Goal: Find specific page/section: Find specific page/section

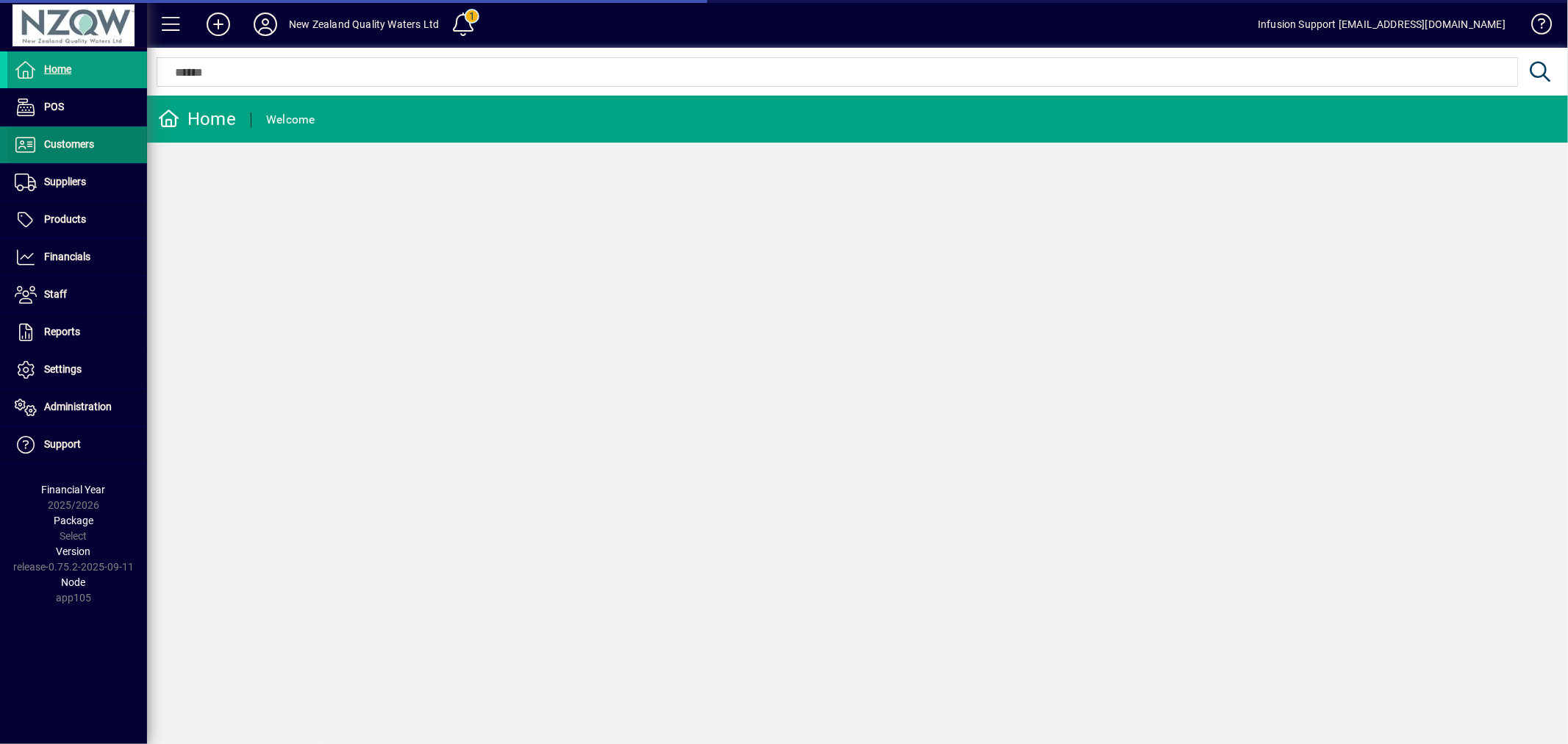
drag, startPoint x: 0, startPoint y: 0, endPoint x: 77, endPoint y: 131, distance: 152.0
click at [77, 131] on span at bounding box center [77, 145] width 140 height 36
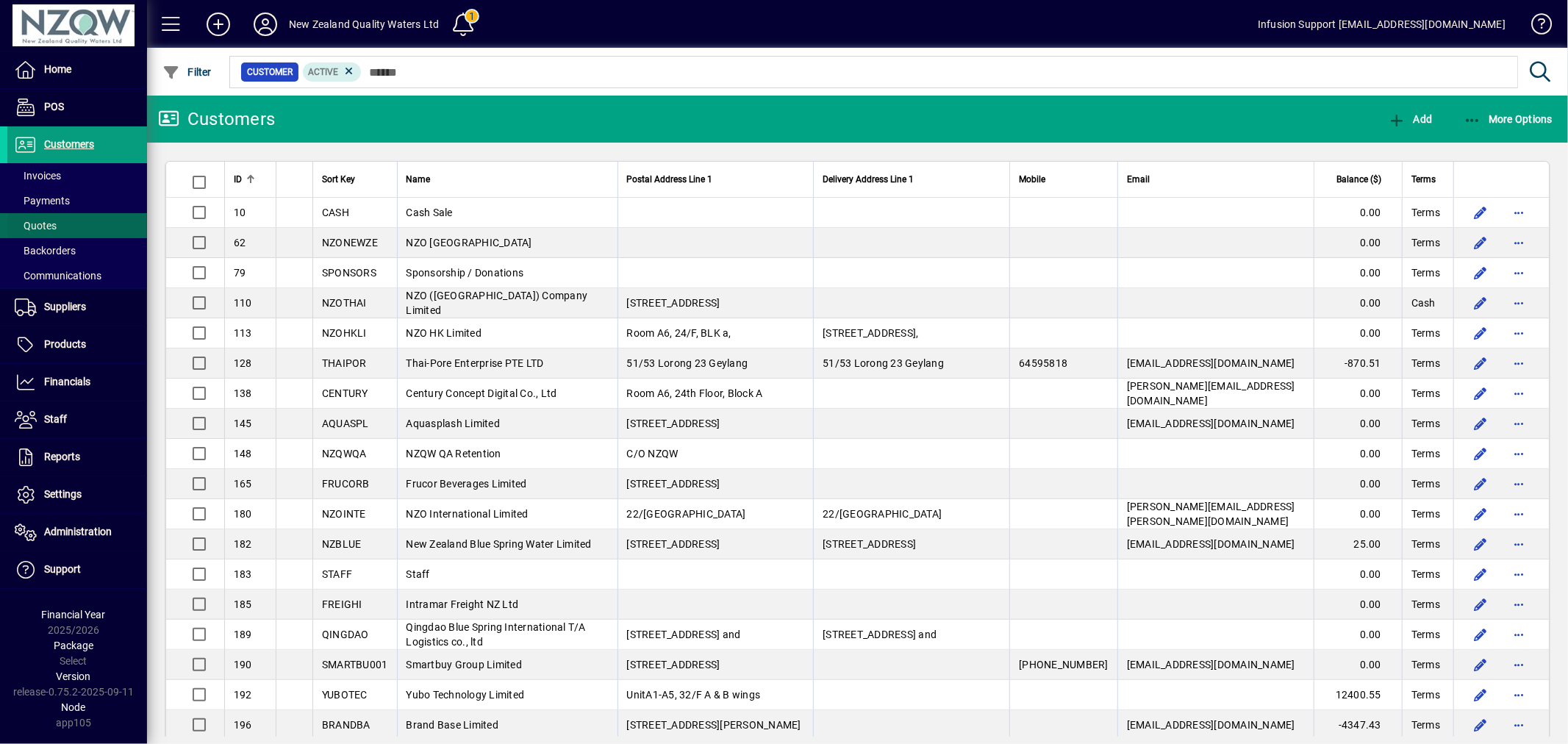
click at [30, 220] on span "Quotes" at bounding box center [36, 225] width 42 height 12
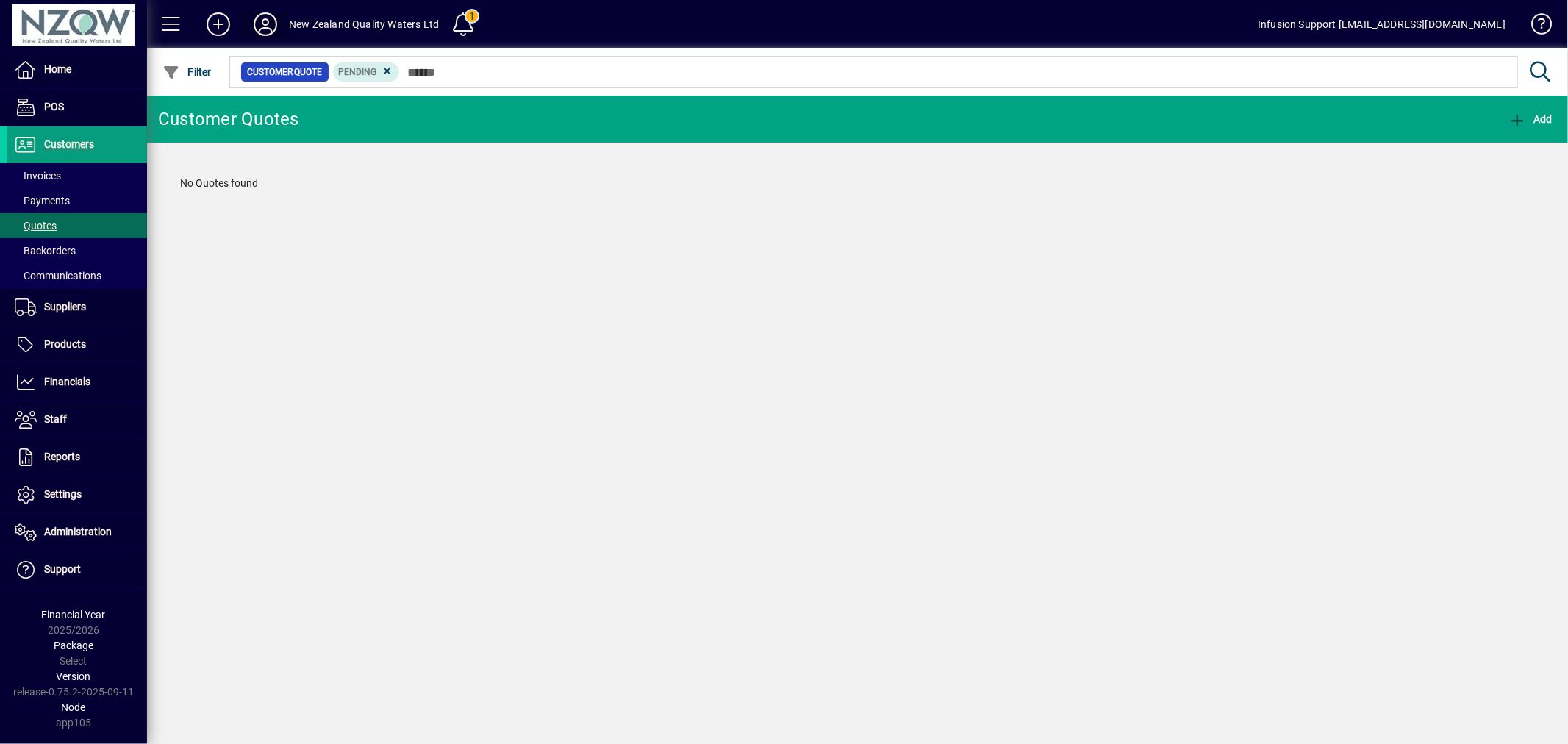
drag, startPoint x: 253, startPoint y: 9, endPoint x: 261, endPoint y: 9, distance: 8.0
click at [261, 9] on span at bounding box center [265, 25] width 47 height 36
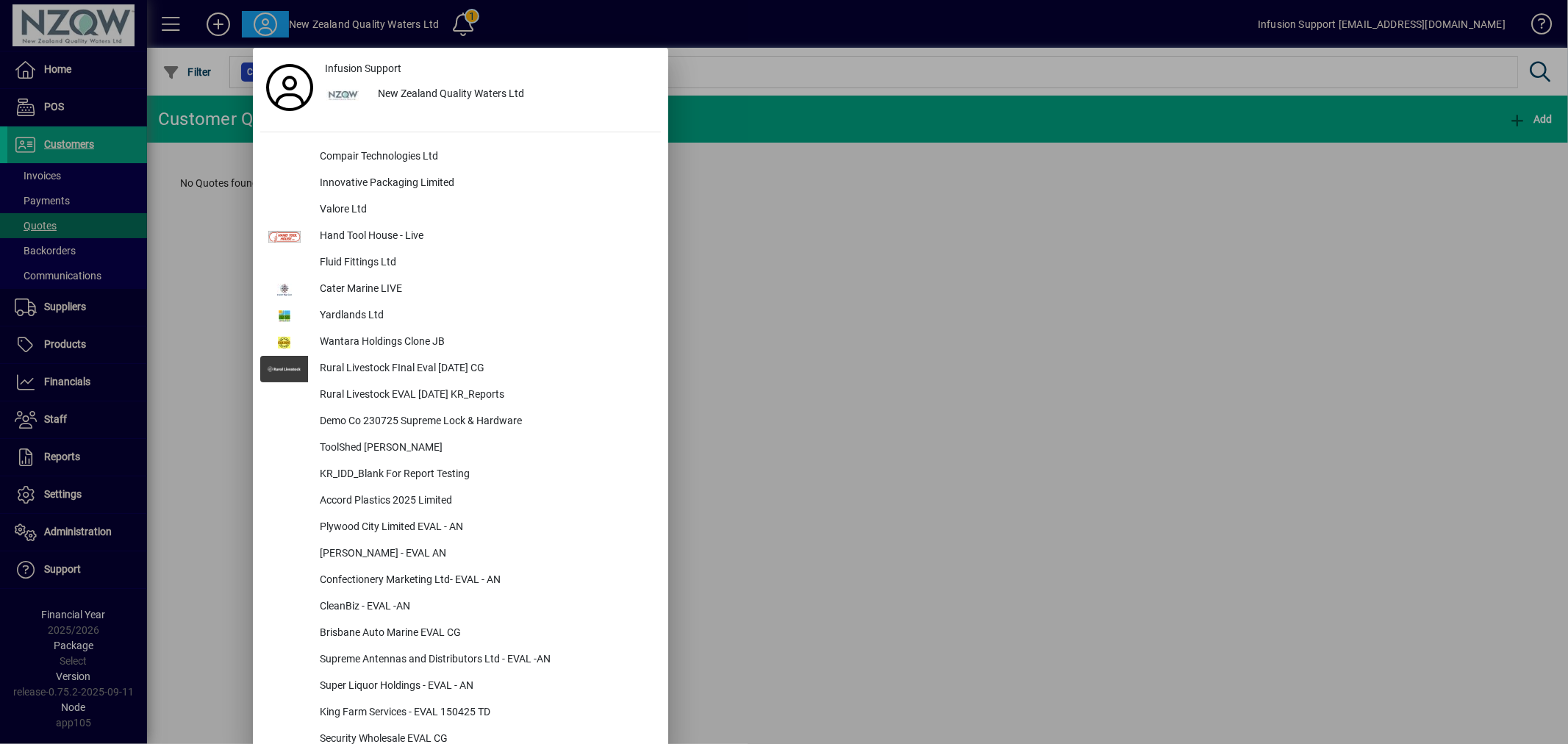
scroll to position [6077, 0]
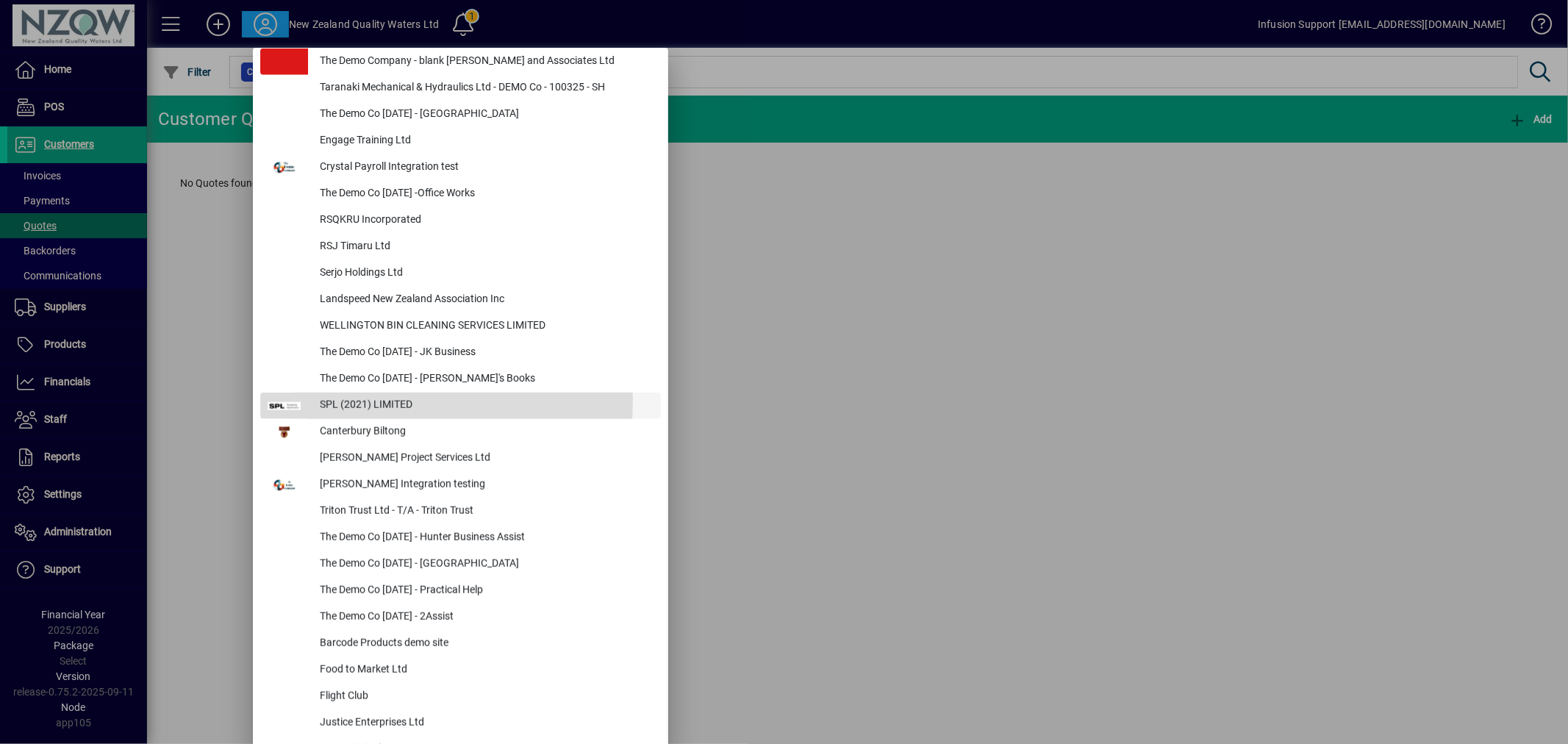
click at [368, 398] on div "SPL (2021) LIMITED" at bounding box center [484, 406] width 353 height 26
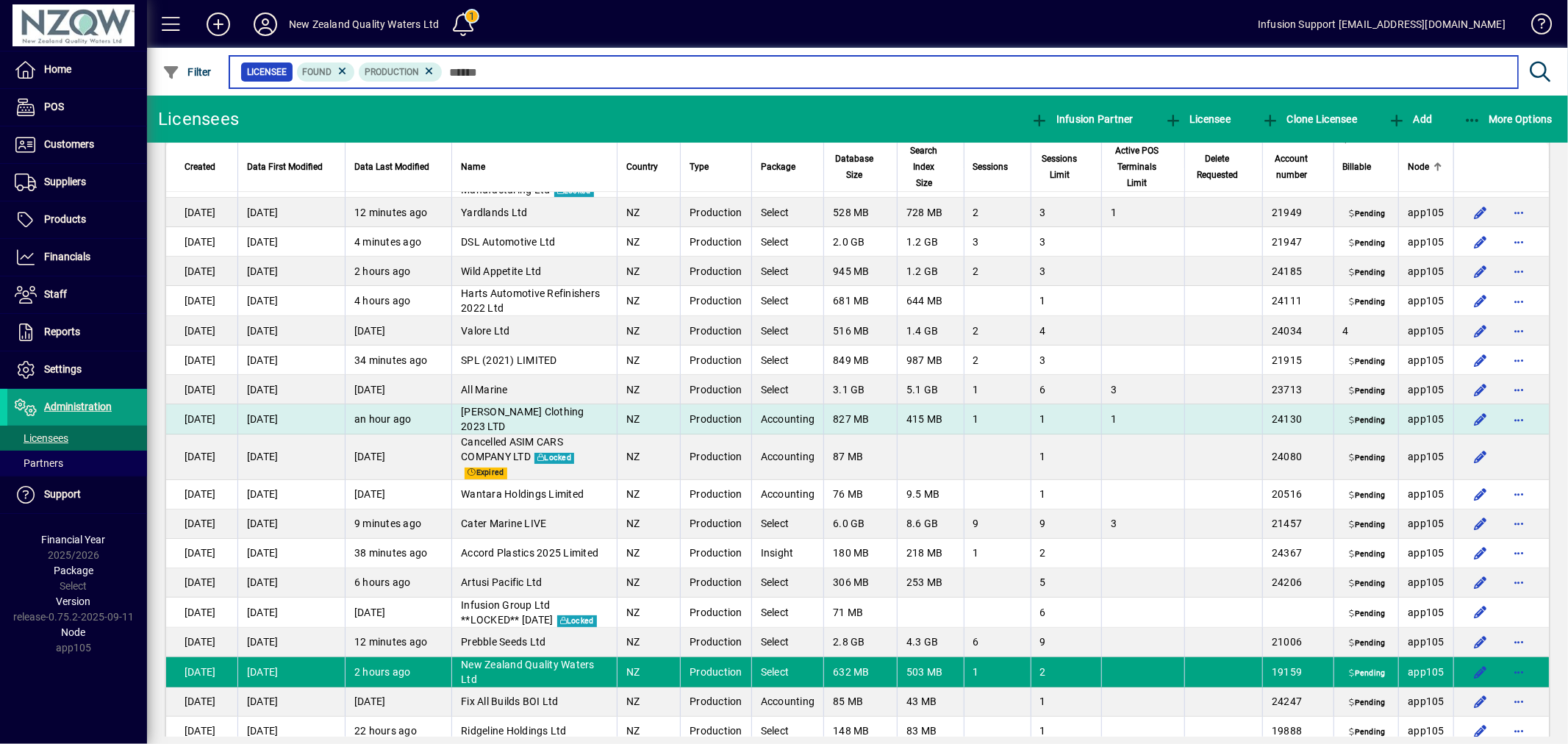
scroll to position [3267, 0]
